Goal: Task Accomplishment & Management: Use online tool/utility

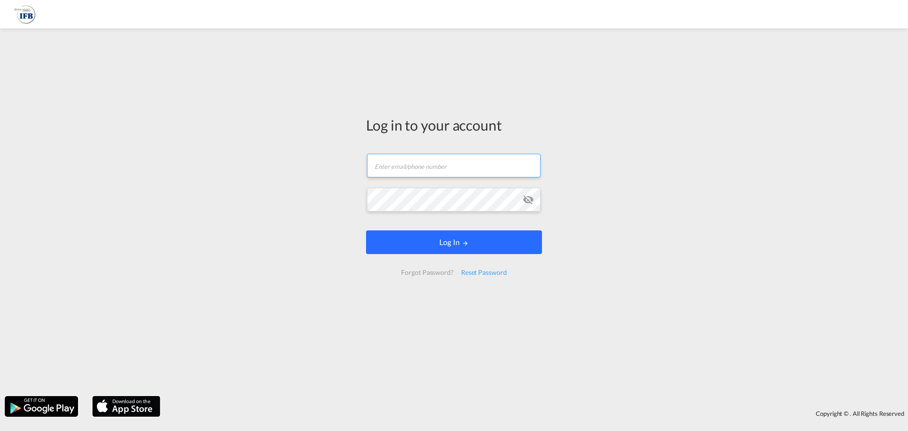
type input "[DOMAIN_NAME][EMAIL_ADDRESS][DOMAIN_NAME]"
click at [440, 244] on button "Log In" at bounding box center [454, 242] width 176 height 24
type input "[DOMAIN_NAME][EMAIL_ADDRESS][DOMAIN_NAME]"
click at [451, 242] on form "kai.li@ifbhamburg.de Email field is required Password field is required Log In …" at bounding box center [454, 214] width 176 height 141
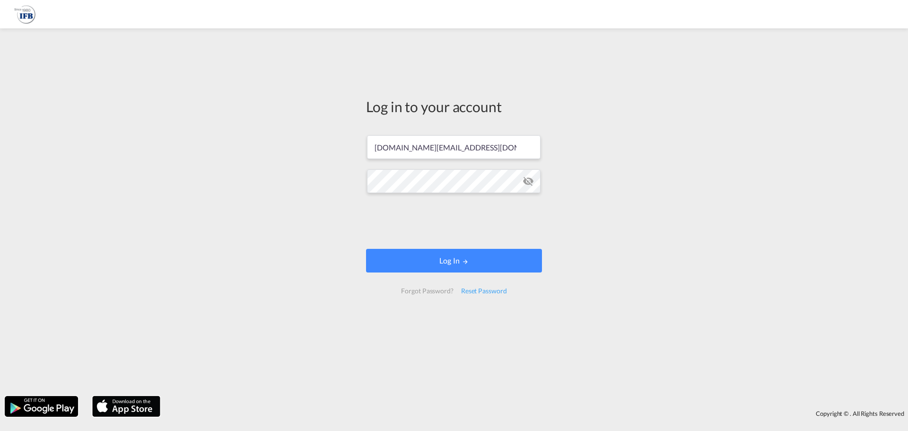
click at [532, 179] on md-icon "icon-eye-off" at bounding box center [528, 181] width 11 height 11
click at [442, 261] on button "Log In" at bounding box center [454, 261] width 176 height 24
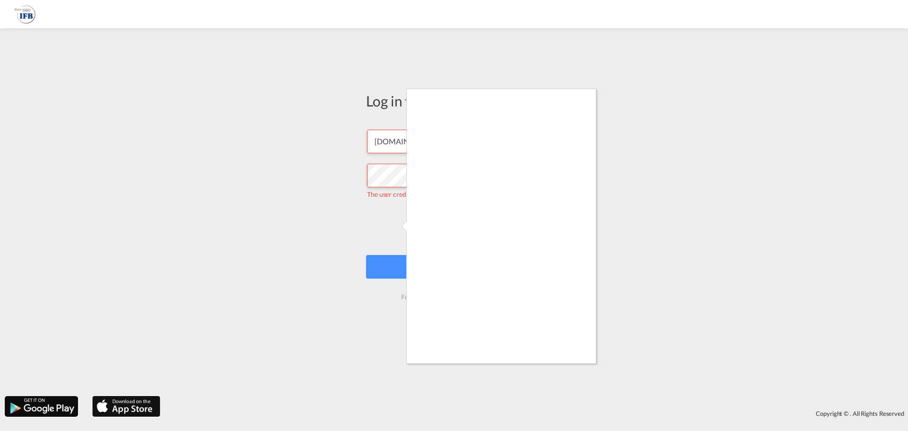
click at [680, 120] on div at bounding box center [454, 215] width 908 height 431
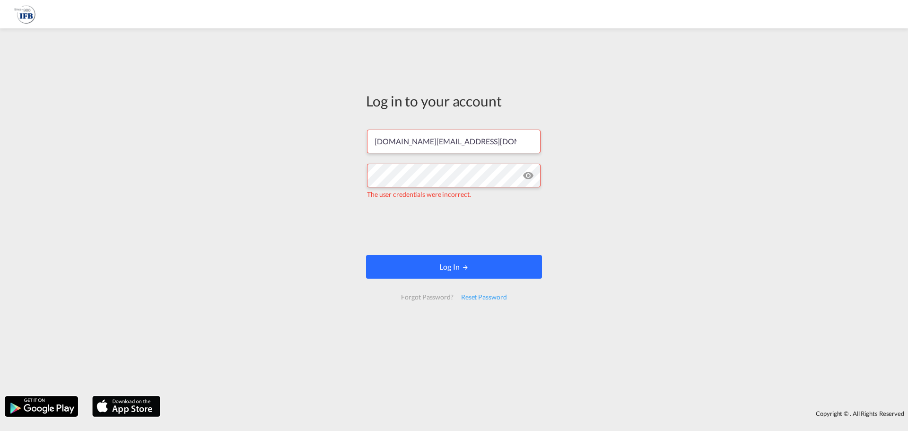
click at [459, 265] on button "Log In" at bounding box center [454, 267] width 176 height 24
click at [250, 201] on div "Log in to your account kai.li@ifbhamburg.de The user credentials were incorrect…" at bounding box center [454, 212] width 908 height 358
click at [261, 173] on div "Log in to your account kai.li@ifbhamburg.de The user credentials were incorrect…" at bounding box center [454, 212] width 908 height 358
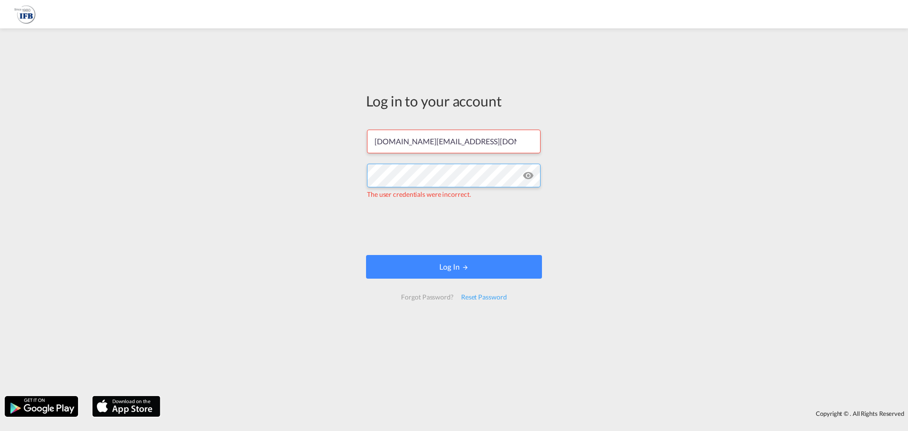
click at [329, 175] on div "Log in to your account kai.li@ifbhamburg.de The user credentials were incorrect…" at bounding box center [454, 212] width 908 height 358
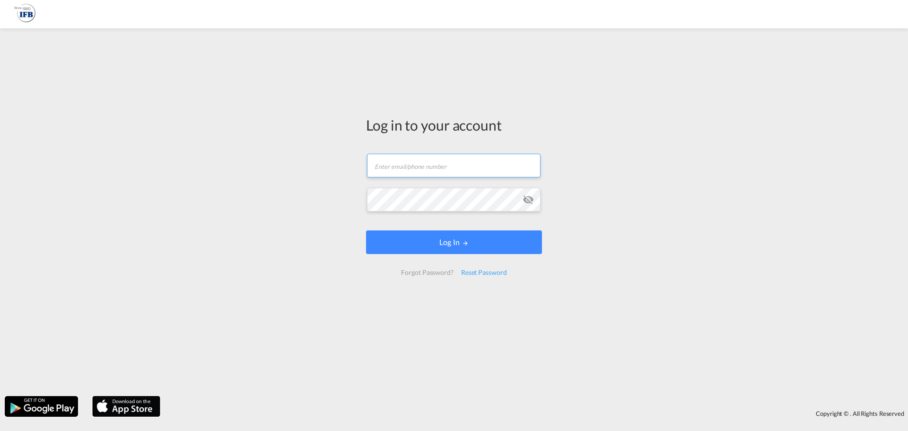
type input "[DOMAIN_NAME][EMAIL_ADDRESS][DOMAIN_NAME]"
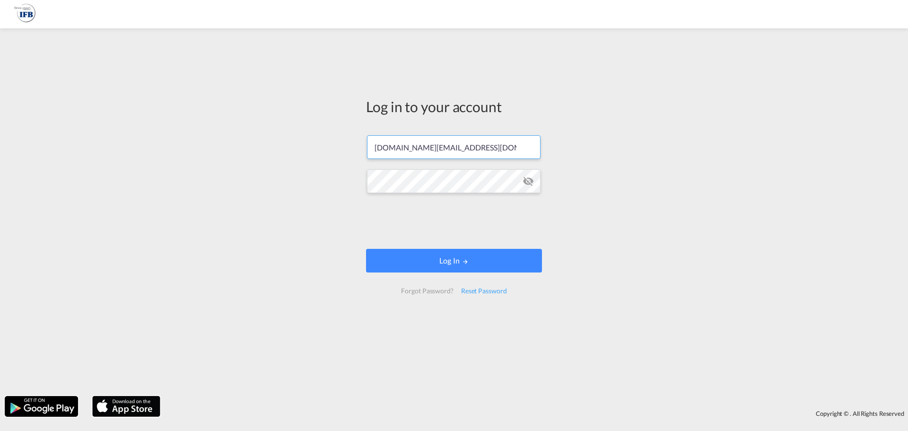
click at [530, 201] on form "kai.li@ifbhamburg.de Password field is required Log In Forgot Password? Reset P…" at bounding box center [454, 214] width 176 height 177
click at [533, 185] on md-icon "icon-eye-off" at bounding box center [528, 181] width 11 height 11
click at [265, 182] on div "Log in to your account [DOMAIN_NAME][EMAIL_ADDRESS][DOMAIN_NAME] Log In Forgot …" at bounding box center [454, 212] width 908 height 358
click at [452, 254] on button "Log In" at bounding box center [454, 261] width 176 height 24
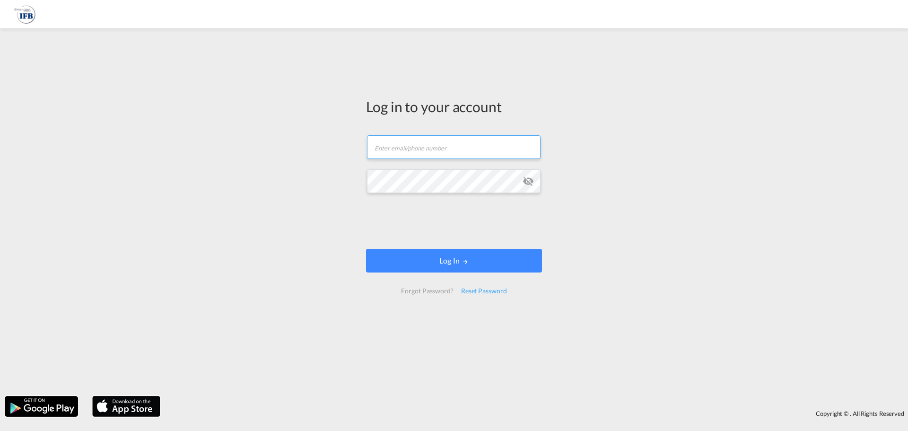
type input "[DOMAIN_NAME][EMAIL_ADDRESS][DOMAIN_NAME]"
click at [532, 180] on md-icon "icon-eye-off" at bounding box center [528, 181] width 11 height 11
click at [315, 226] on div "Log in to your account [DOMAIN_NAME][EMAIL_ADDRESS][DOMAIN_NAME] Log In Forgot …" at bounding box center [454, 212] width 908 height 358
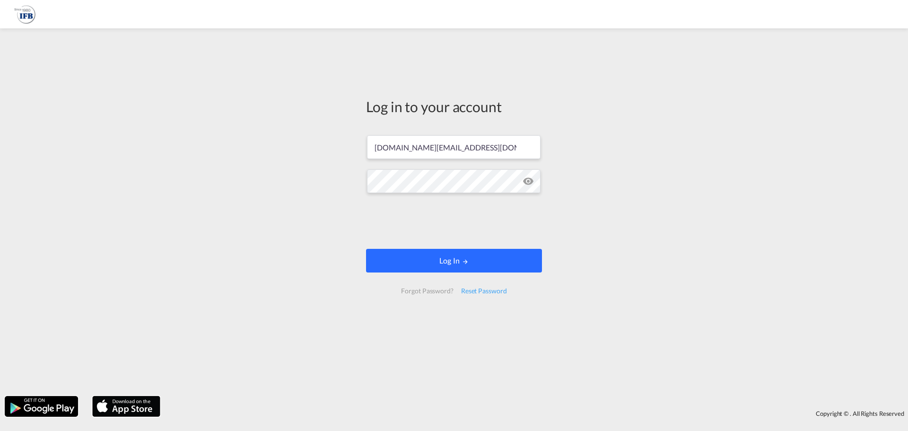
click at [467, 266] on button "Log In" at bounding box center [454, 261] width 176 height 24
